Goal: Task Accomplishment & Management: Use online tool/utility

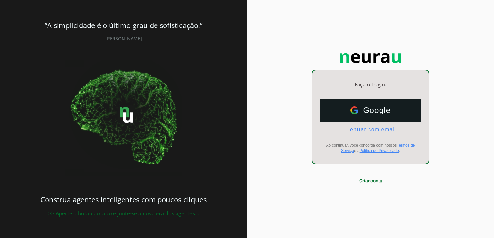
click at [364, 129] on span "entrar com email" at bounding box center [370, 130] width 51 height 6
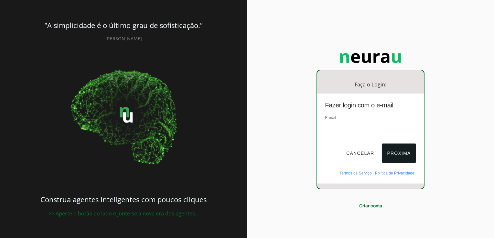
click at [357, 127] on input "email" at bounding box center [370, 125] width 91 height 9
click at [350, 123] on input "email" at bounding box center [370, 125] width 91 height 9
paste input "[EMAIL_ADDRESS][DOMAIN_NAME]"
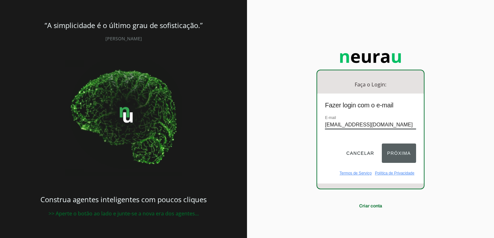
type input "[EMAIL_ADDRESS][DOMAIN_NAME]"
click at [391, 157] on button "Próxima" at bounding box center [399, 153] width 34 height 19
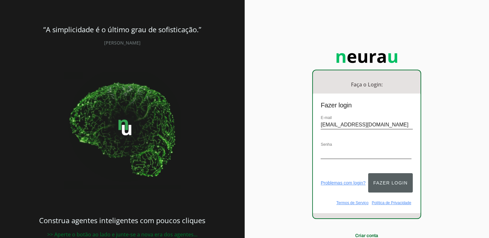
click at [382, 179] on button "Fazer login" at bounding box center [390, 183] width 45 height 19
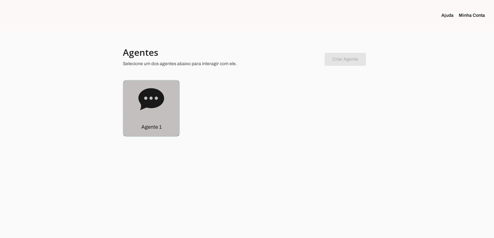
click at [157, 128] on p "Agente 1" at bounding box center [151, 127] width 20 height 8
